Goal: Information Seeking & Learning: Learn about a topic

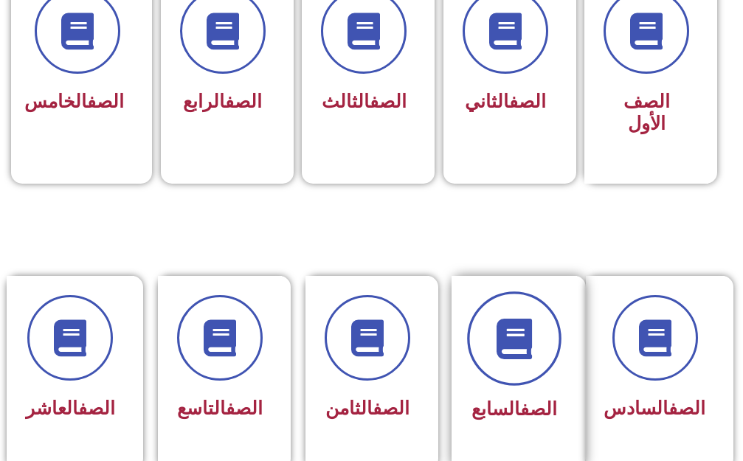
scroll to position [516, 0]
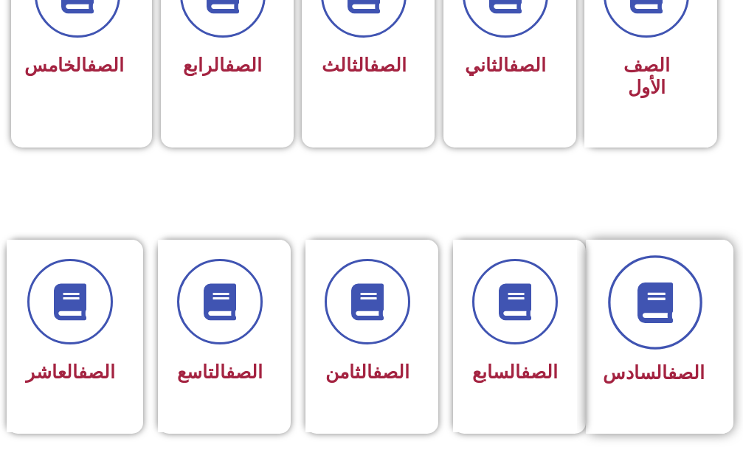
drag, startPoint x: 677, startPoint y: 285, endPoint x: 668, endPoint y: 281, distance: 9.6
click at [671, 283] on icon at bounding box center [654, 302] width 41 height 41
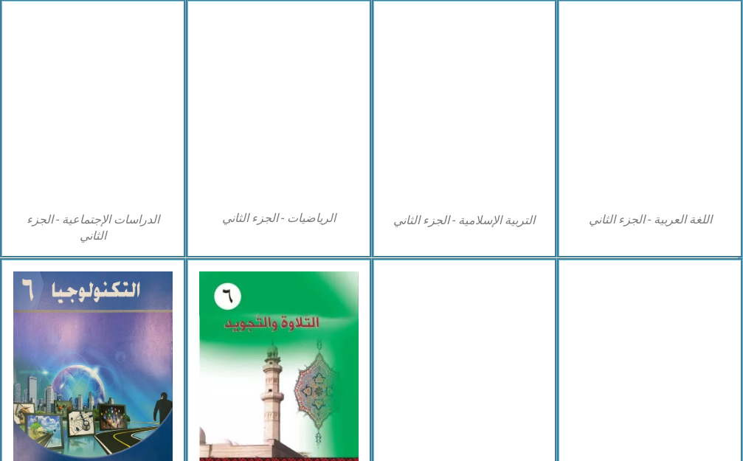
scroll to position [811, 0]
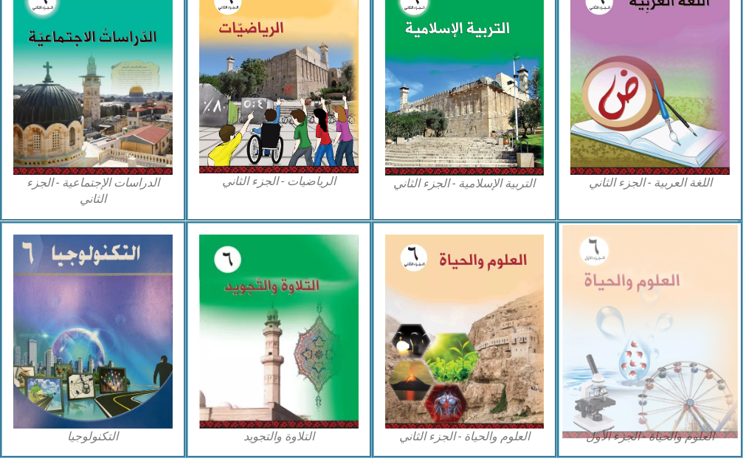
click at [657, 301] on img at bounding box center [649, 331] width 175 height 214
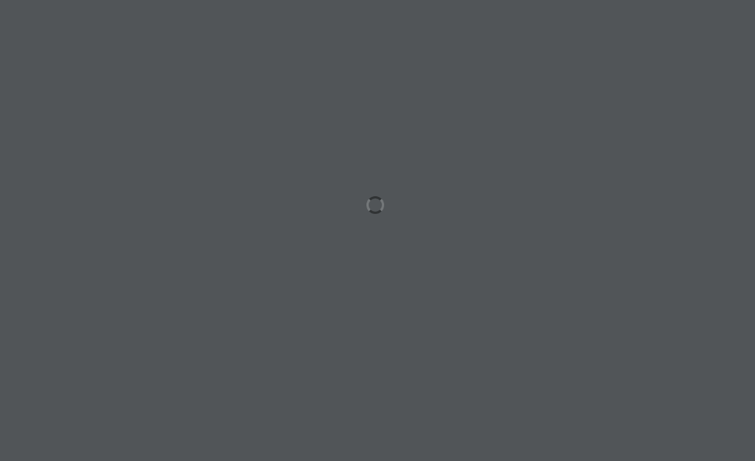
scroll to position [0, 46]
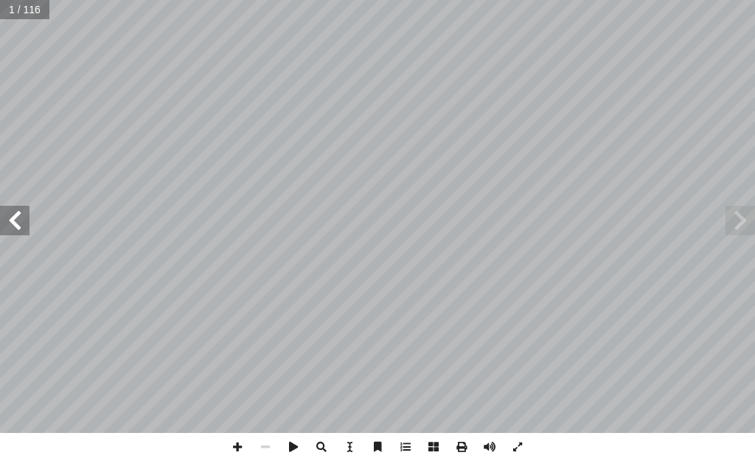
click at [18, 214] on span at bounding box center [15, 221] width 30 height 30
click at [20, 214] on span at bounding box center [15, 221] width 30 height 30
drag, startPoint x: 12, startPoint y: 229, endPoint x: 10, endPoint y: 218, distance: 11.3
click at [10, 218] on span at bounding box center [15, 221] width 30 height 30
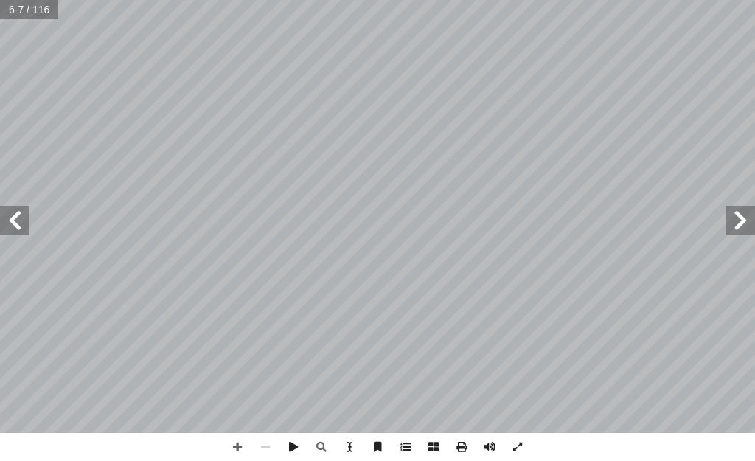
click at [10, 218] on span at bounding box center [15, 221] width 30 height 30
click at [23, 215] on span at bounding box center [15, 221] width 30 height 30
click at [229, 443] on span at bounding box center [238, 447] width 28 height 28
click at [267, 443] on span at bounding box center [266, 447] width 28 height 28
click at [741, 212] on span at bounding box center [741, 221] width 30 height 30
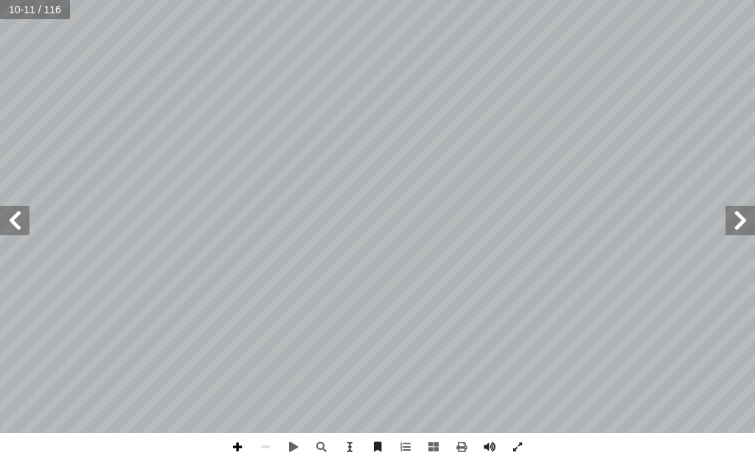
click at [239, 444] on span at bounding box center [238, 447] width 28 height 28
click at [15, 223] on span at bounding box center [15, 221] width 30 height 30
click at [730, 227] on span at bounding box center [741, 221] width 30 height 30
click at [9, 218] on span at bounding box center [15, 221] width 30 height 30
click at [3, 223] on span at bounding box center [15, 221] width 30 height 30
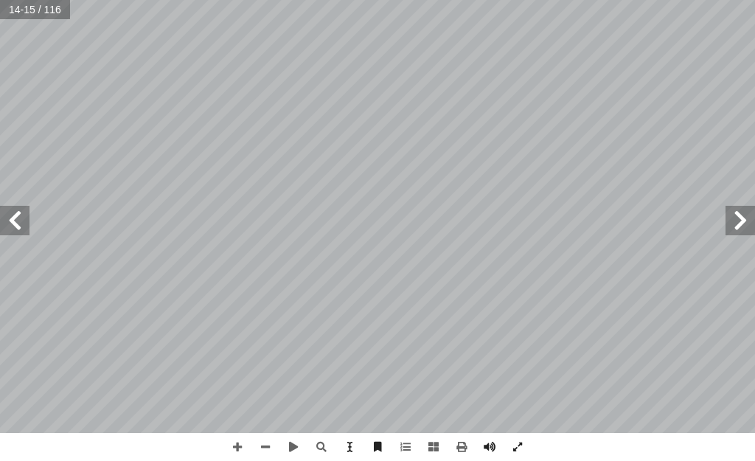
click at [735, 222] on span at bounding box center [741, 221] width 30 height 30
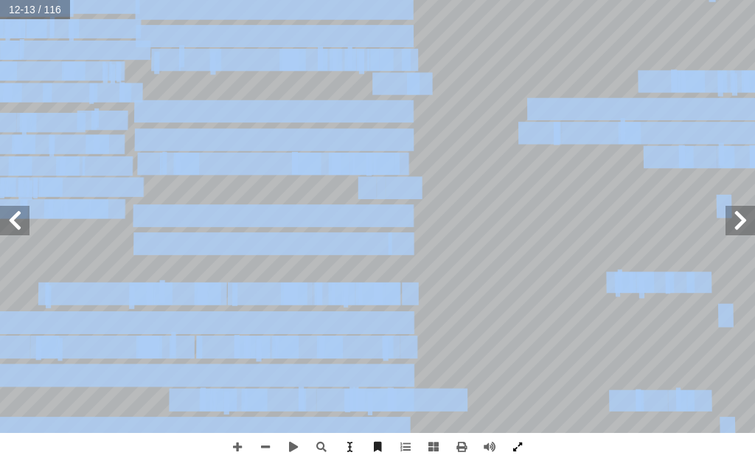
click at [511, 458] on div "٨ ة َّ كائنات مجهري :) ١ نشاط ( شاهد؟ أ � � رة، ماذ ّ كب ُ لم � دة ثم بالعدسة ّ…" at bounding box center [377, 230] width 755 height 461
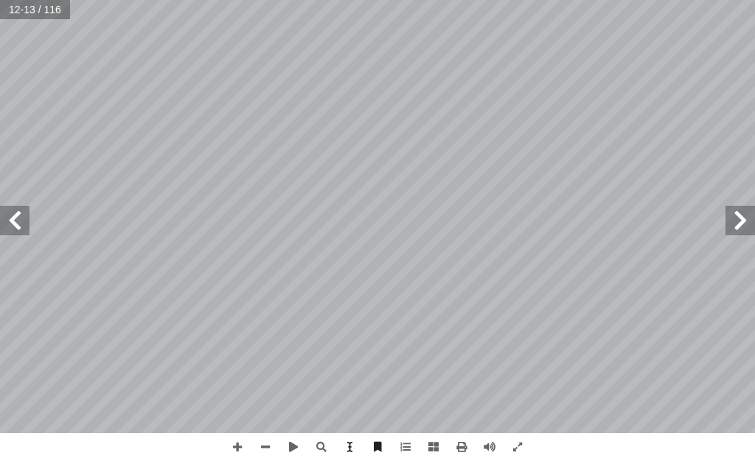
click at [673, 0] on html "الصفحة الرئيسية الصف الأول الصف الثاني الصف الثالث الصف الرابع الصف الخامس الصف…" at bounding box center [377, 50] width 755 height 100
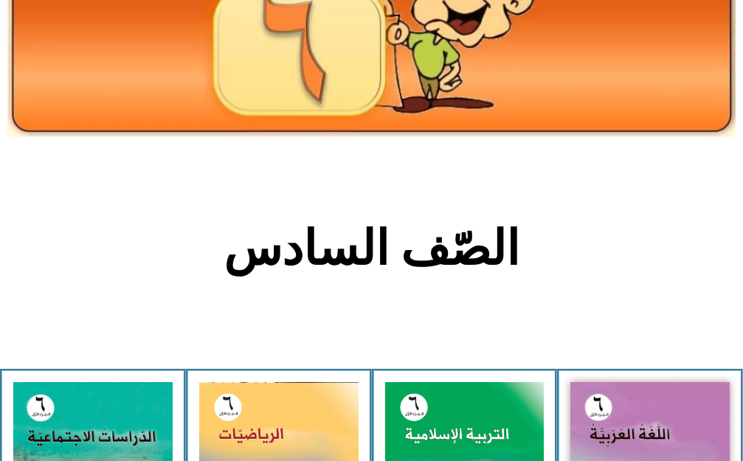
scroll to position [0, 46]
